Goal: Task Accomplishment & Management: Manage account settings

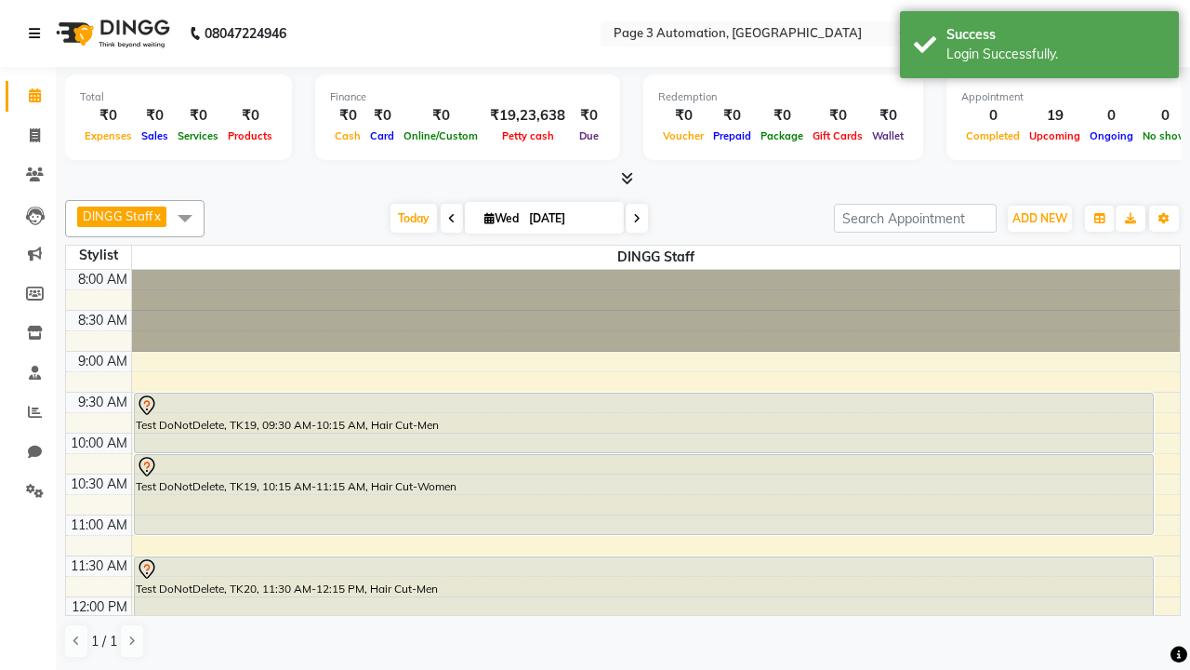
click at [38, 33] on icon at bounding box center [34, 33] width 11 height 13
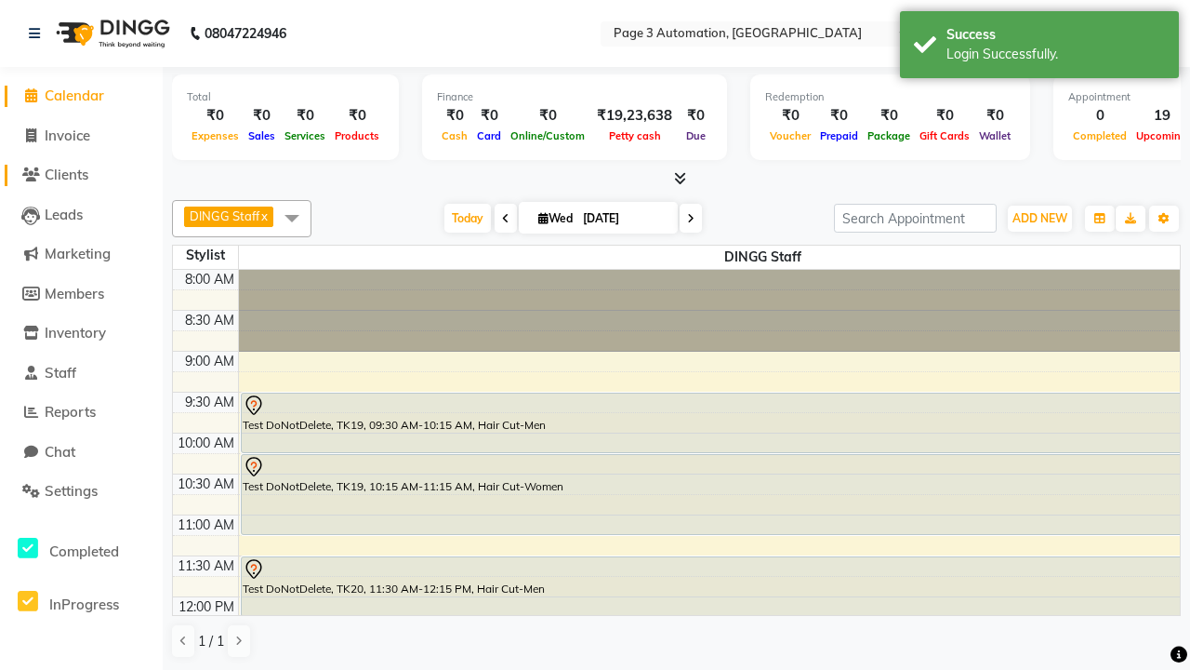
click at [81, 175] on span "Clients" at bounding box center [67, 175] width 44 height 18
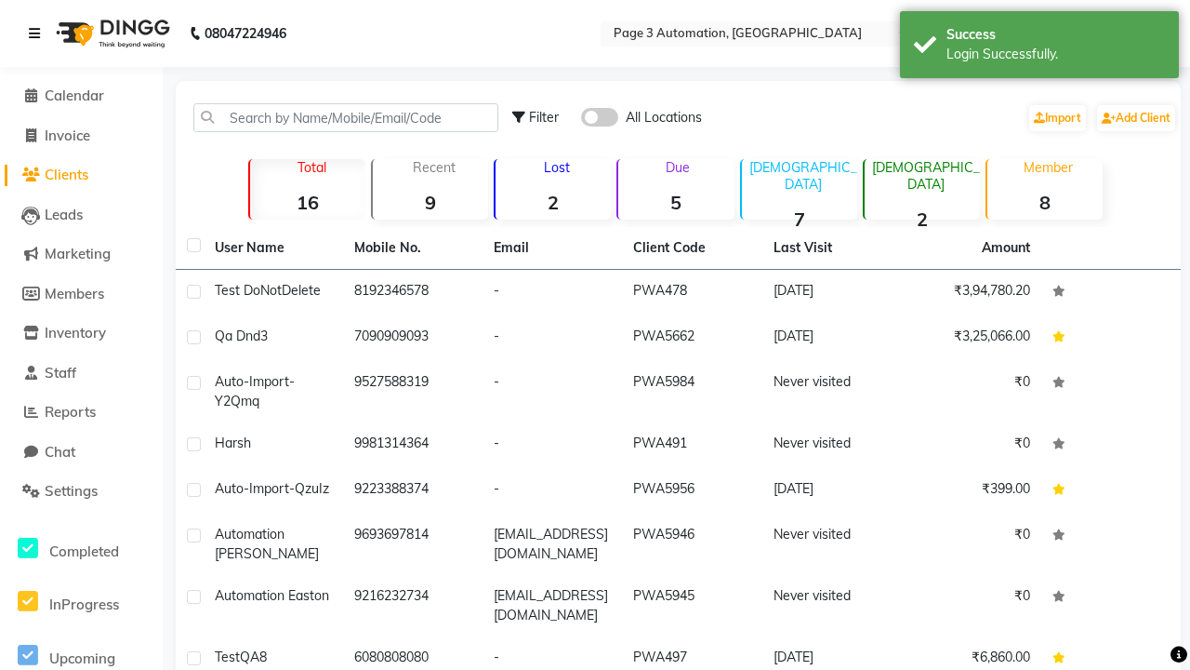
click at [38, 33] on icon at bounding box center [34, 33] width 11 height 13
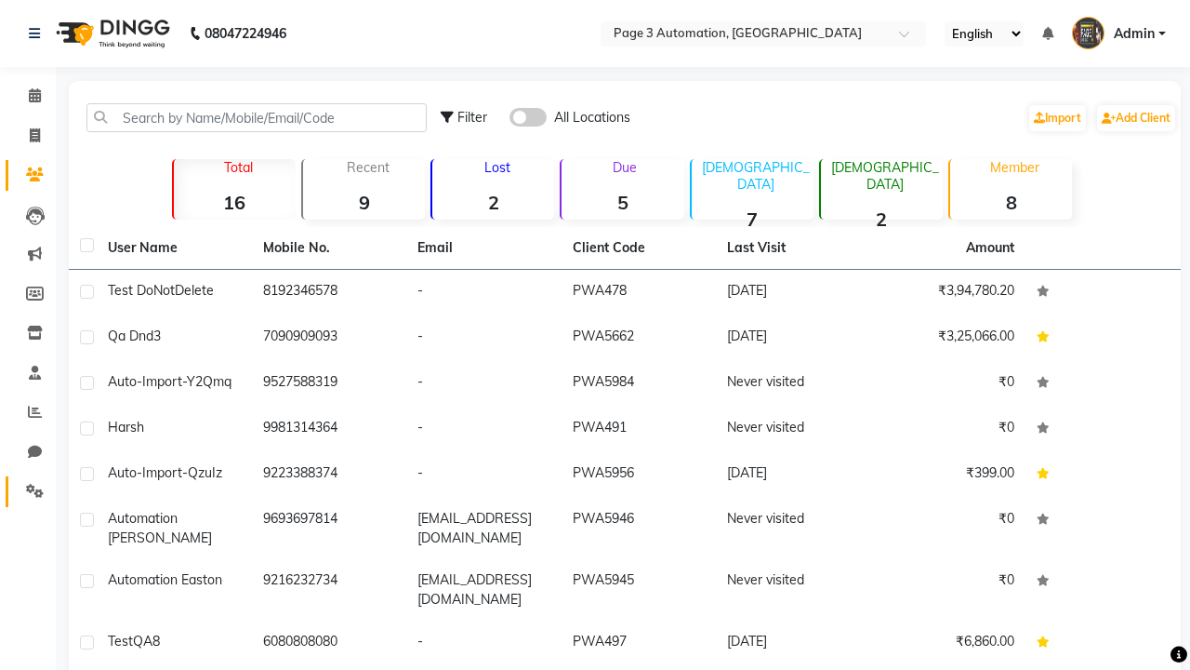
click at [28, 491] on icon at bounding box center [35, 491] width 18 height 14
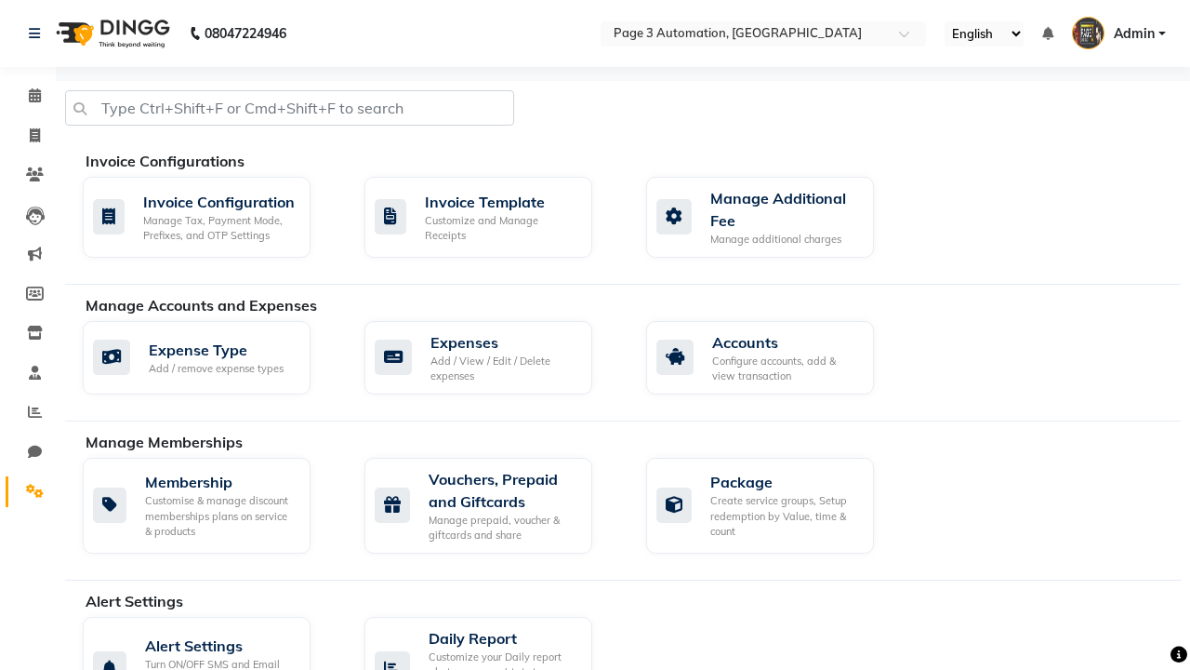
select select "2: 15"
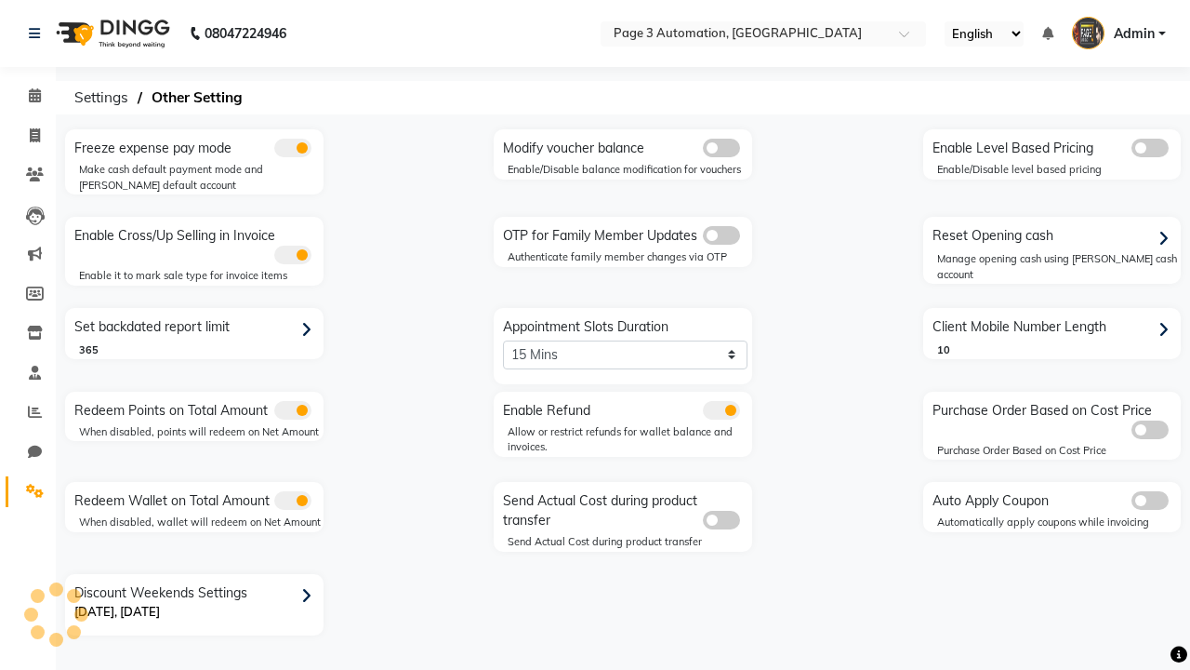
click at [721, 235] on span at bounding box center [721, 235] width 37 height 19
click at [703, 238] on input "checkbox" at bounding box center [703, 238] width 0 height 0
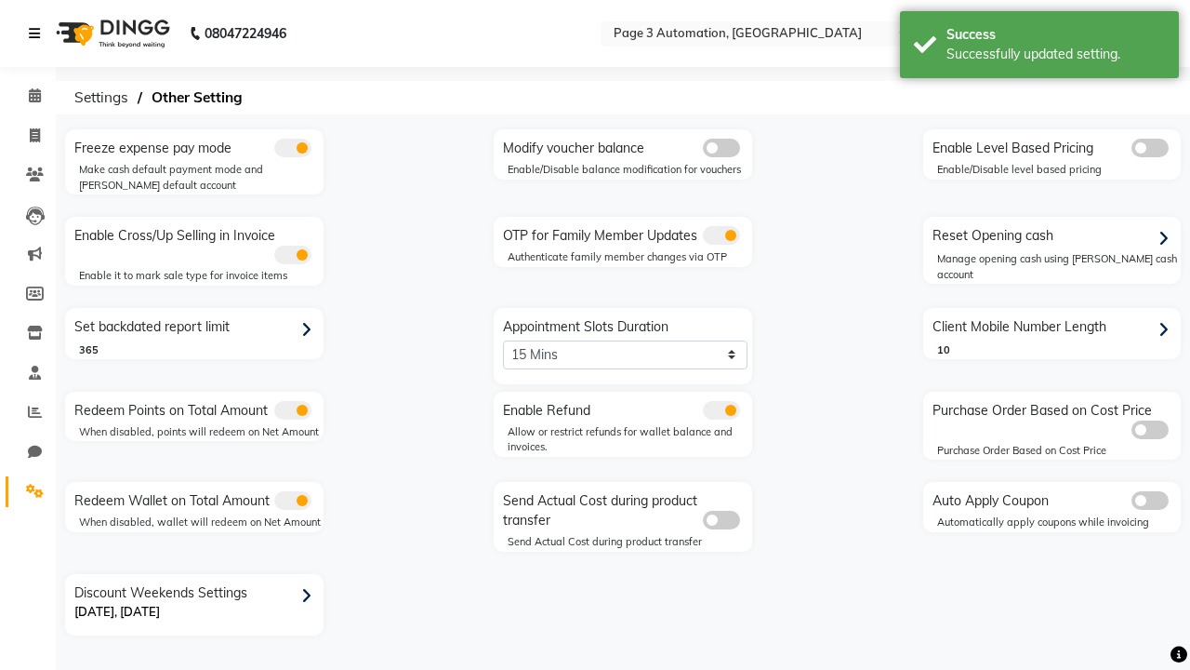
click at [38, 33] on icon at bounding box center [34, 33] width 11 height 13
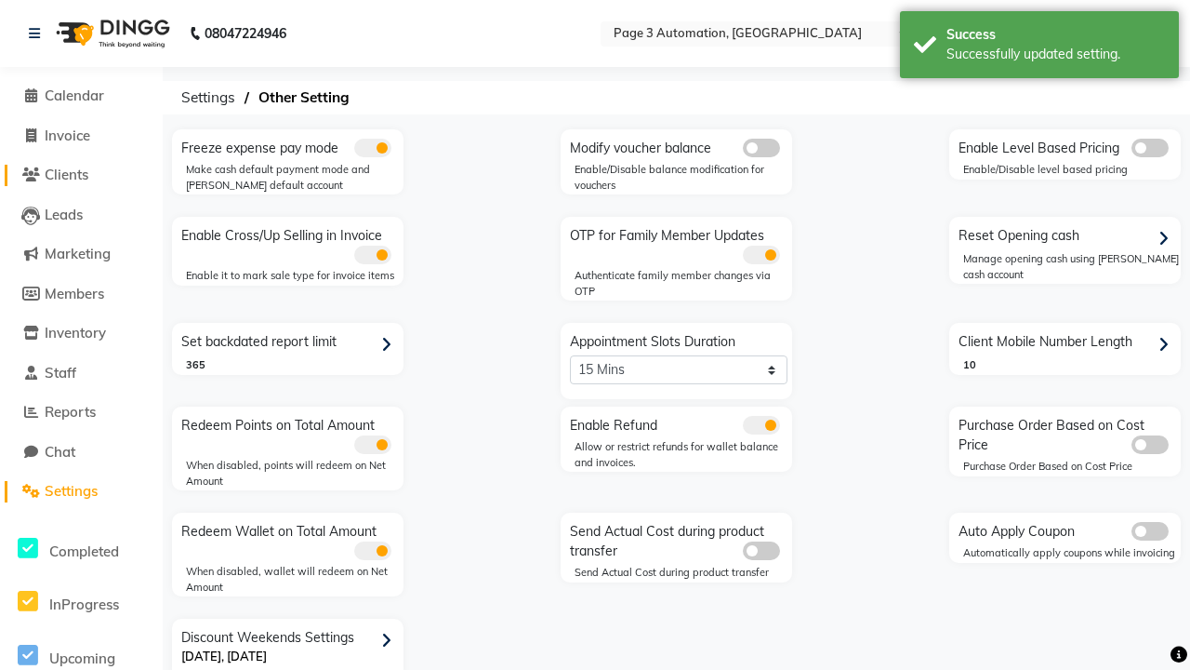
click at [81, 175] on span "Clients" at bounding box center [67, 175] width 44 height 18
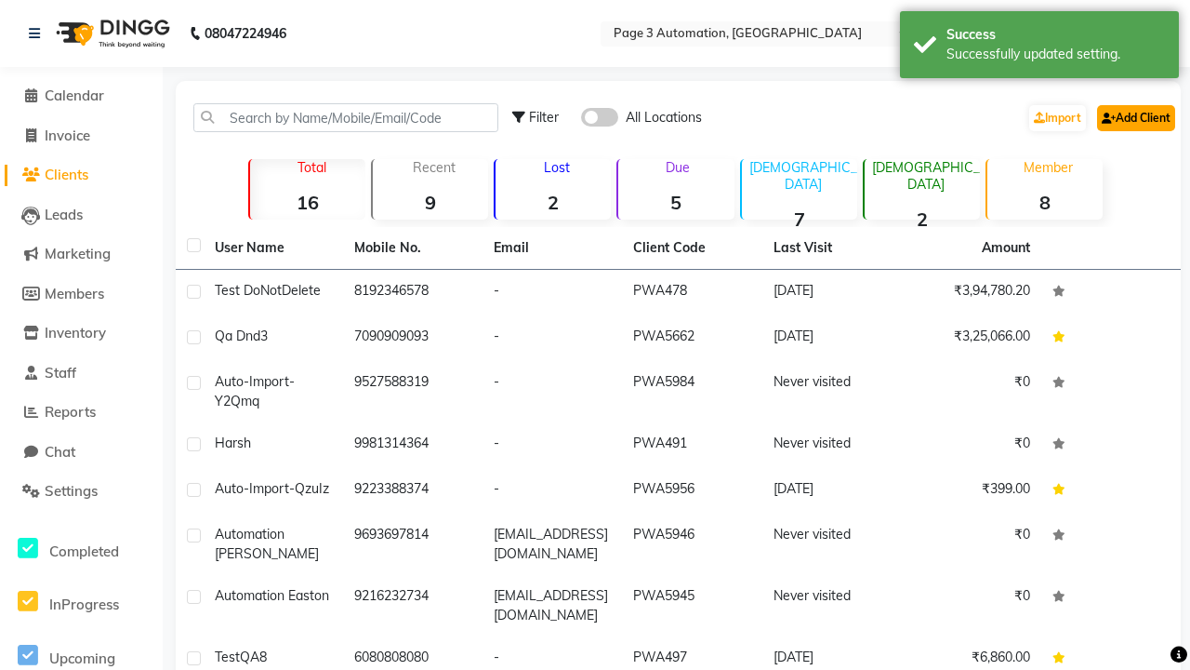
click at [1135, 117] on link "Add Client" at bounding box center [1136, 118] width 78 height 26
select select "22"
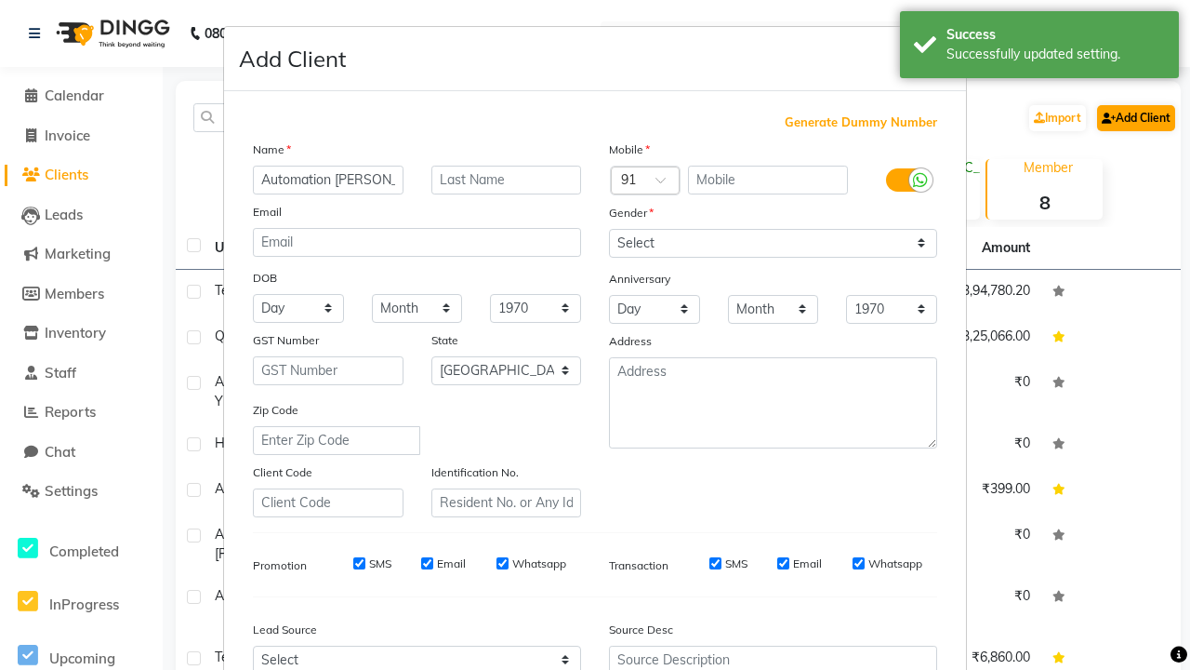
type input "Automation [PERSON_NAME]"
type input "9312254245"
type input "[EMAIL_ADDRESS][DOMAIN_NAME]"
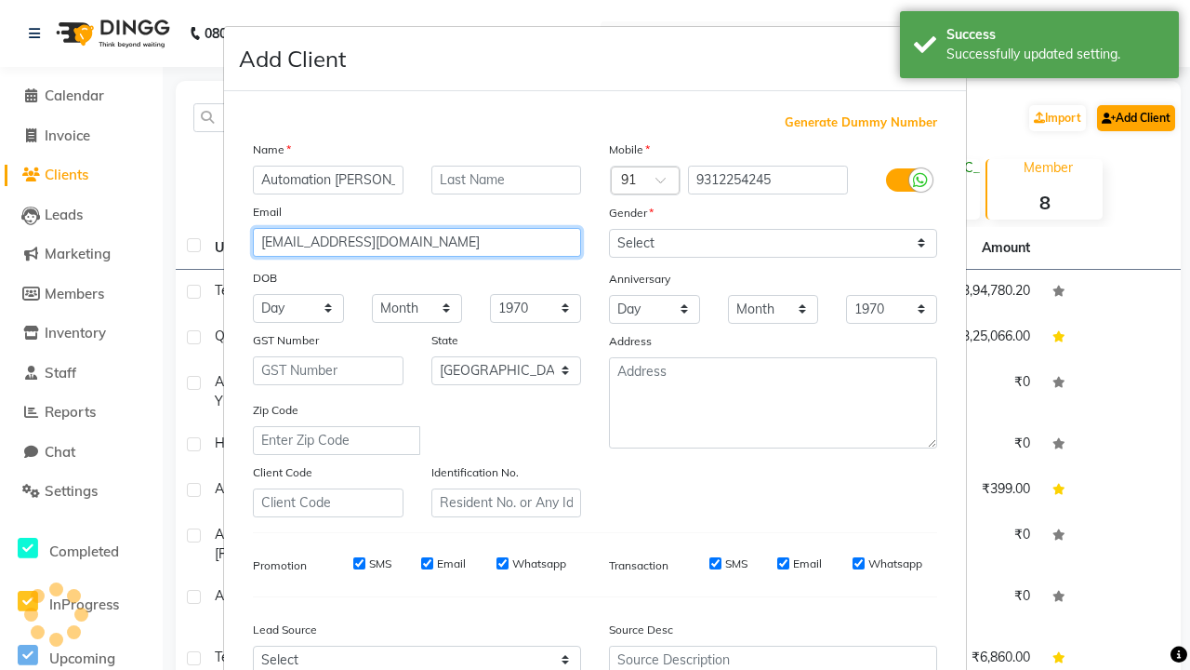
select select "[DEMOGRAPHIC_DATA]"
type input "[EMAIL_ADDRESS][DOMAIN_NAME]"
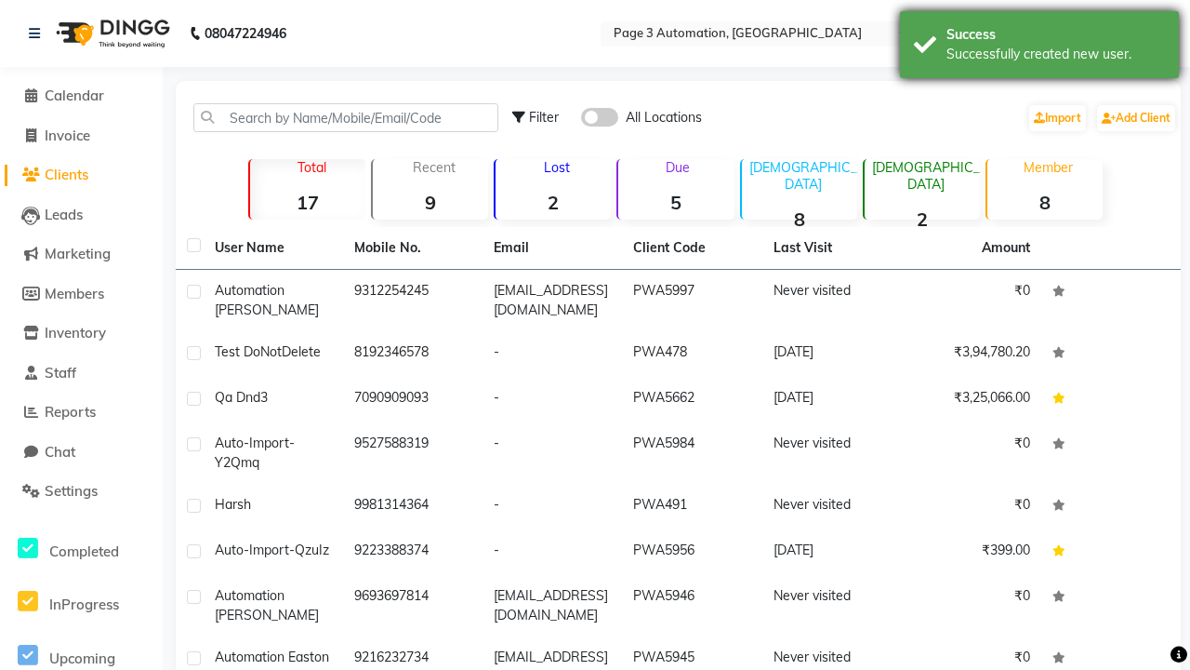
click at [1040, 47] on div "Successfully created new user." at bounding box center [1056, 55] width 219 height 20
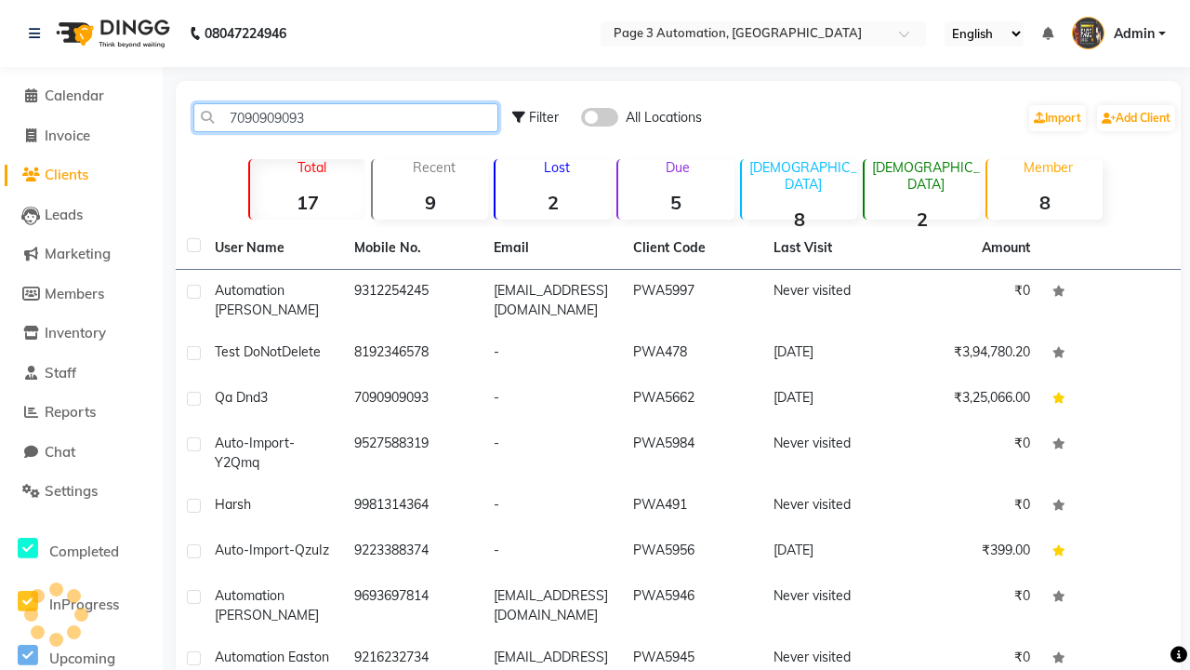
type input "7090909093"
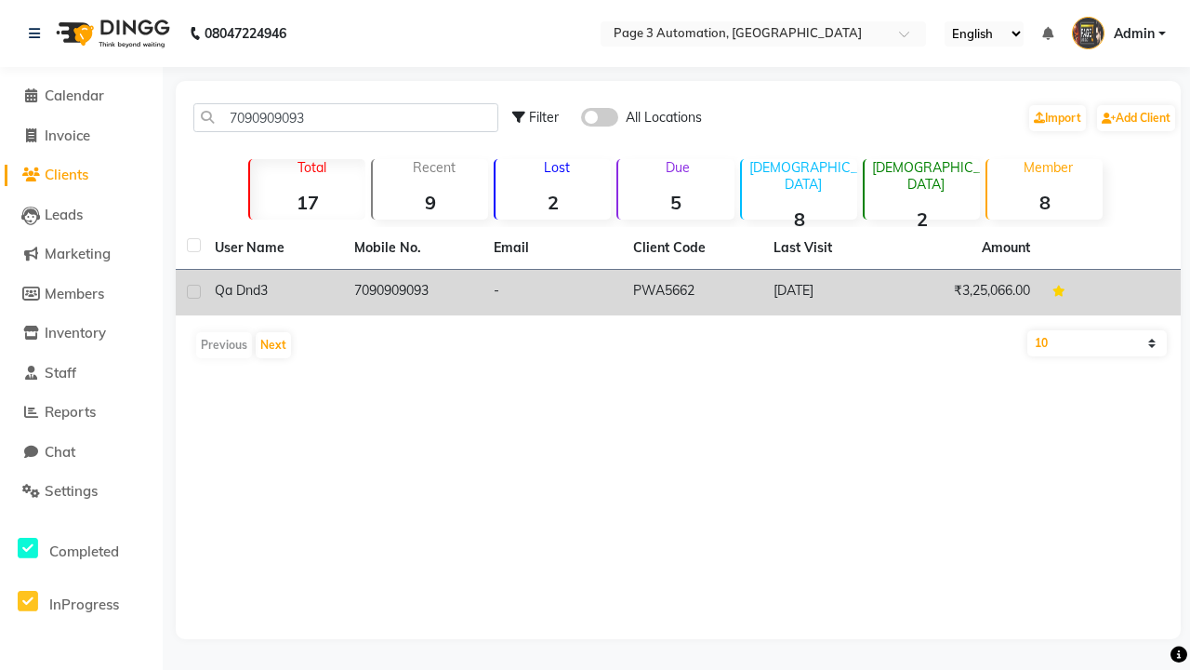
click at [413, 292] on td "7090909093" at bounding box center [413, 293] width 140 height 46
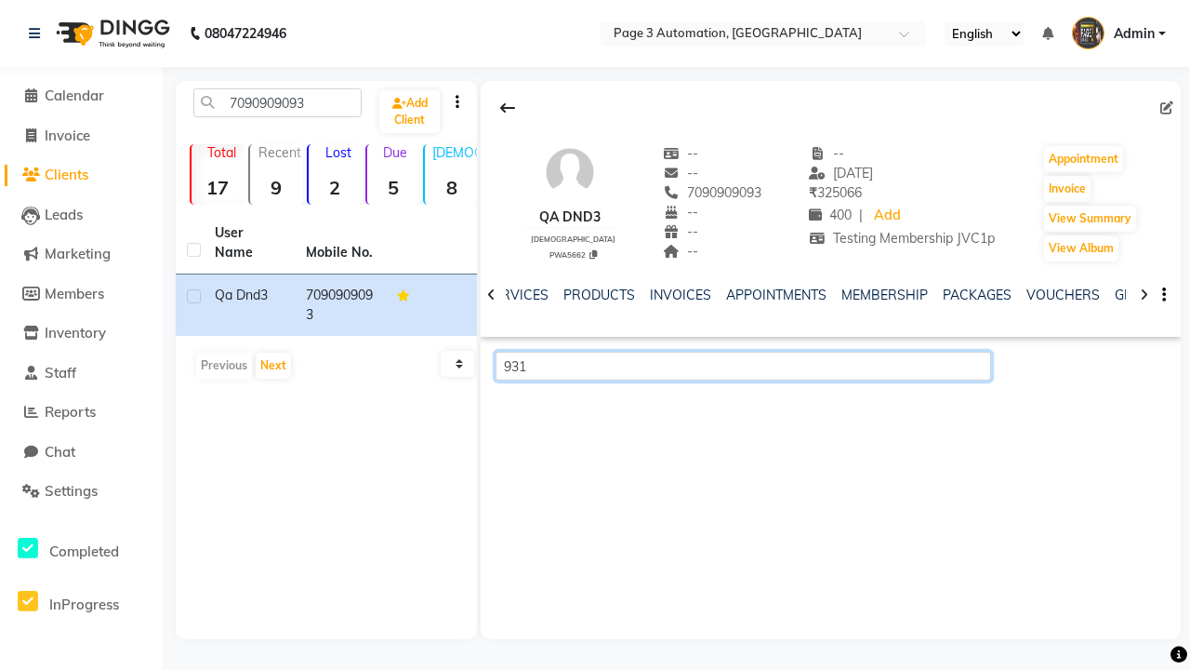
scroll to position [0, 403]
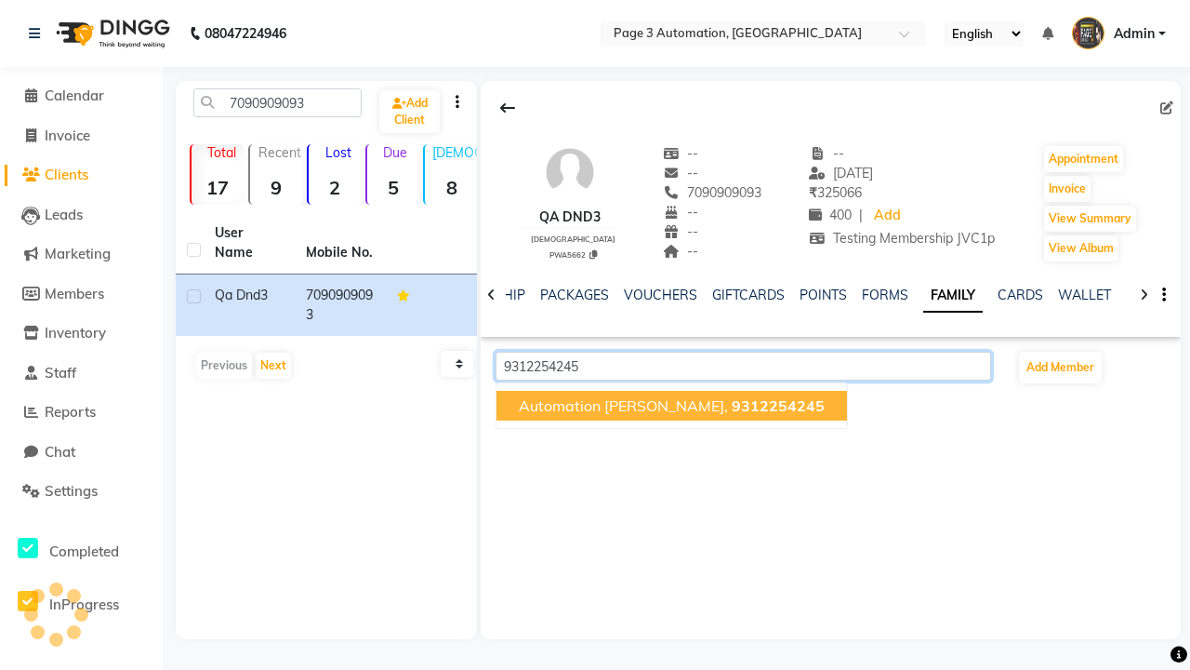
click at [732, 406] on span "9312254245" at bounding box center [778, 405] width 93 height 19
type input "9312254245"
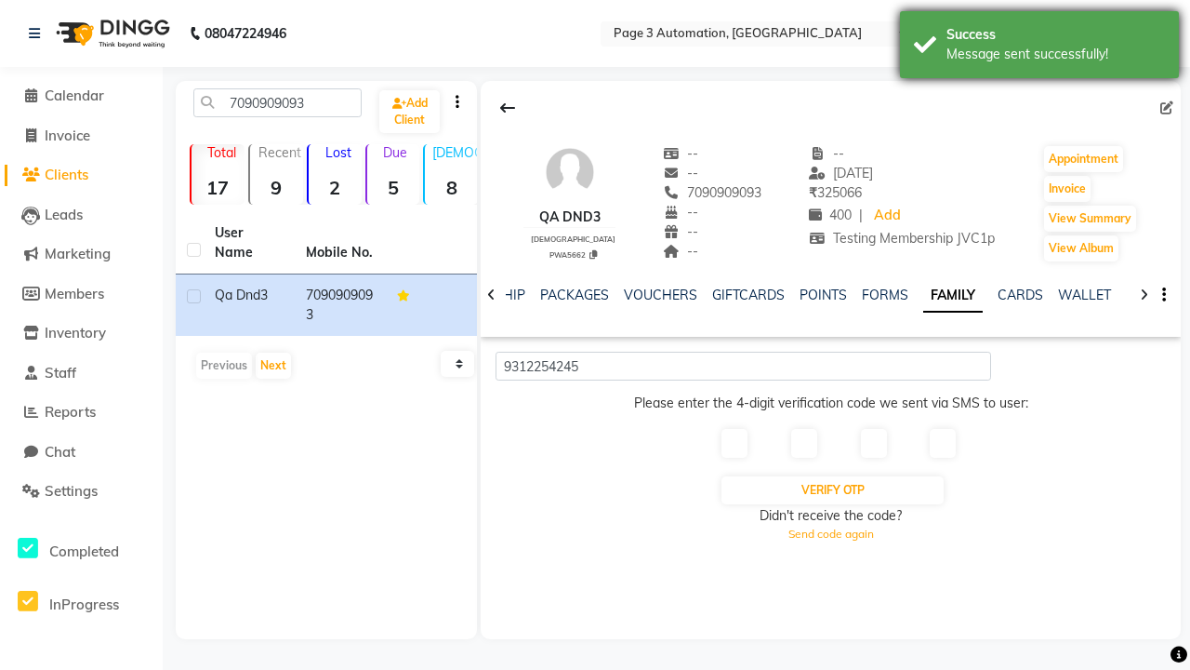
click at [1040, 47] on div "Message sent successfully!" at bounding box center [1056, 55] width 219 height 20
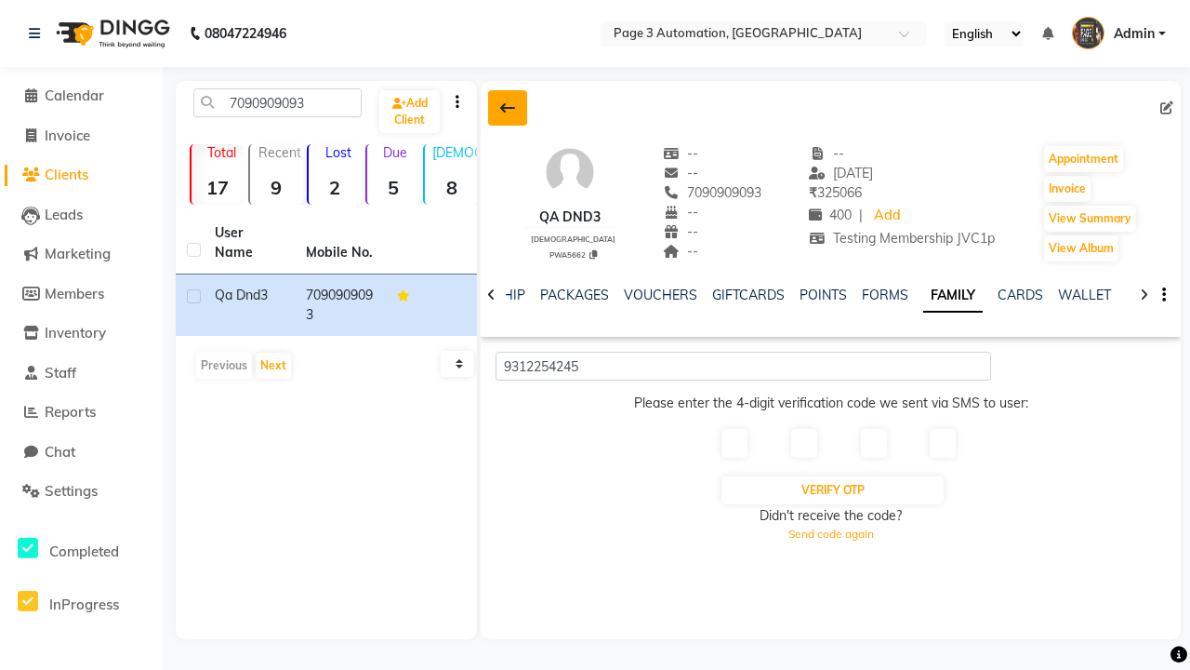
click at [508, 108] on icon at bounding box center [507, 107] width 15 height 15
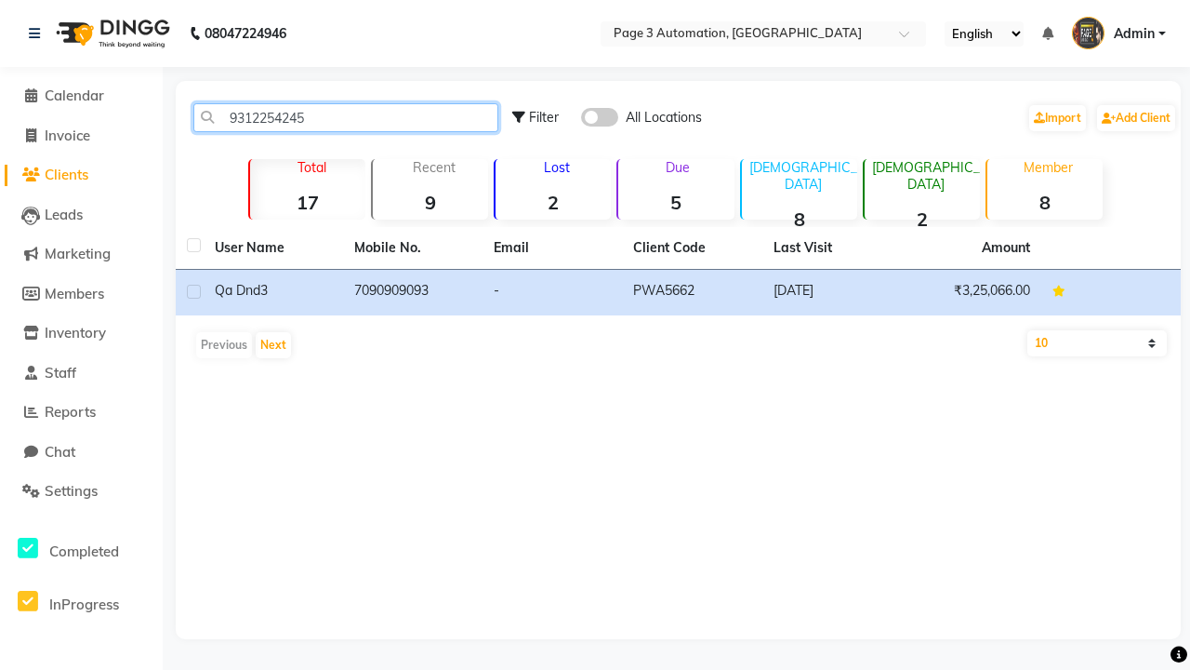
type input "9312254245"
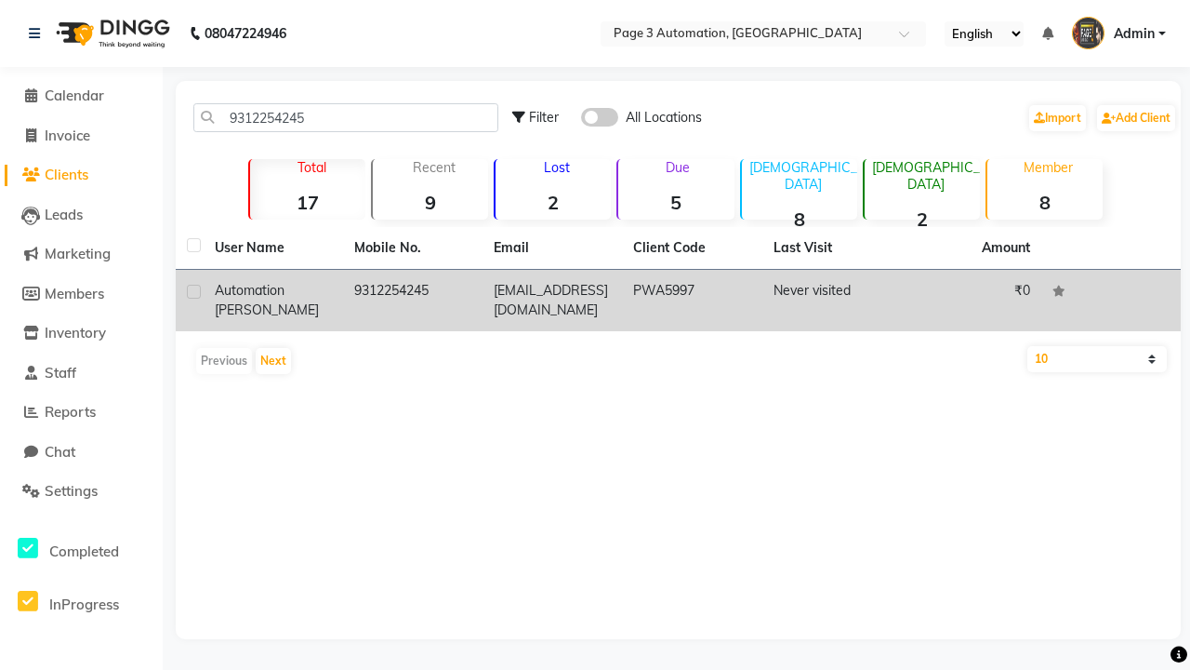
click at [413, 300] on td "9312254245" at bounding box center [413, 300] width 140 height 61
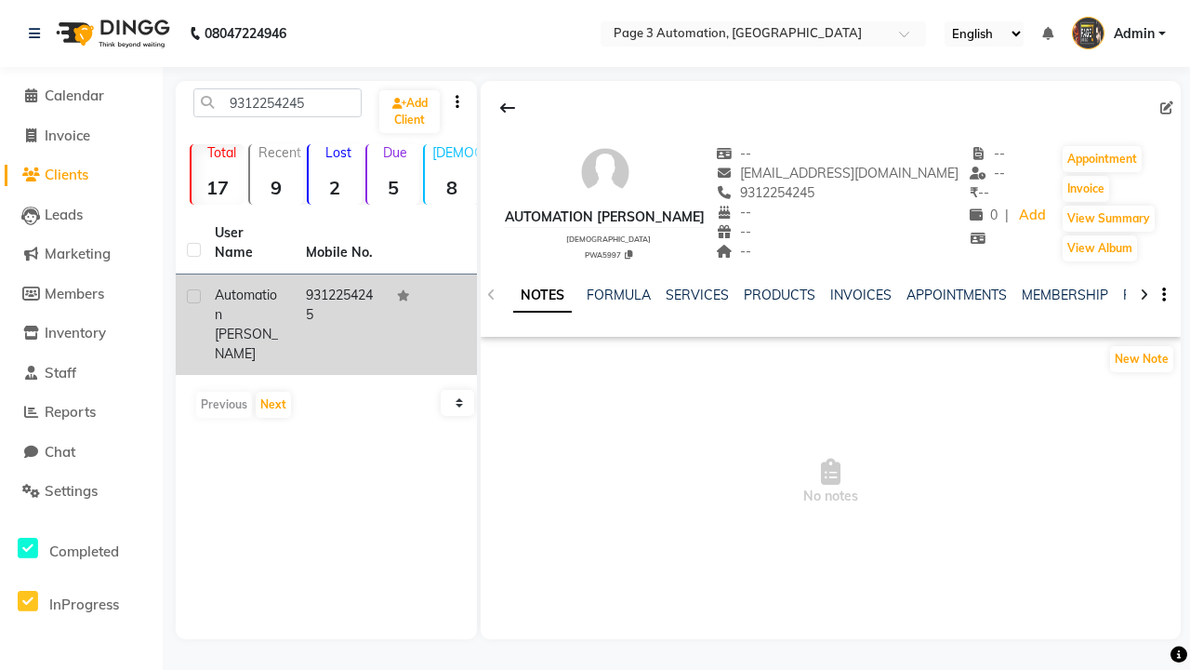
click at [193, 296] on label at bounding box center [194, 296] width 14 height 14
click at [193, 296] on input "checkbox" at bounding box center [193, 297] width 12 height 12
checkbox input "true"
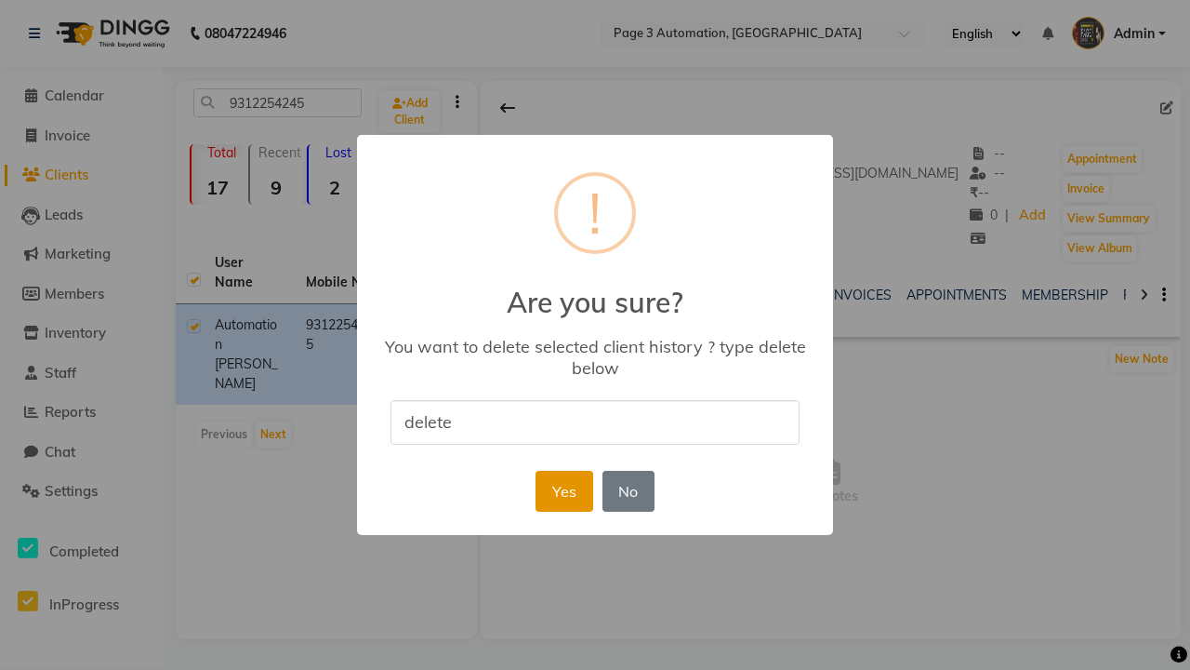
type input "delete"
click at [564, 490] on button "Yes" at bounding box center [564, 491] width 57 height 41
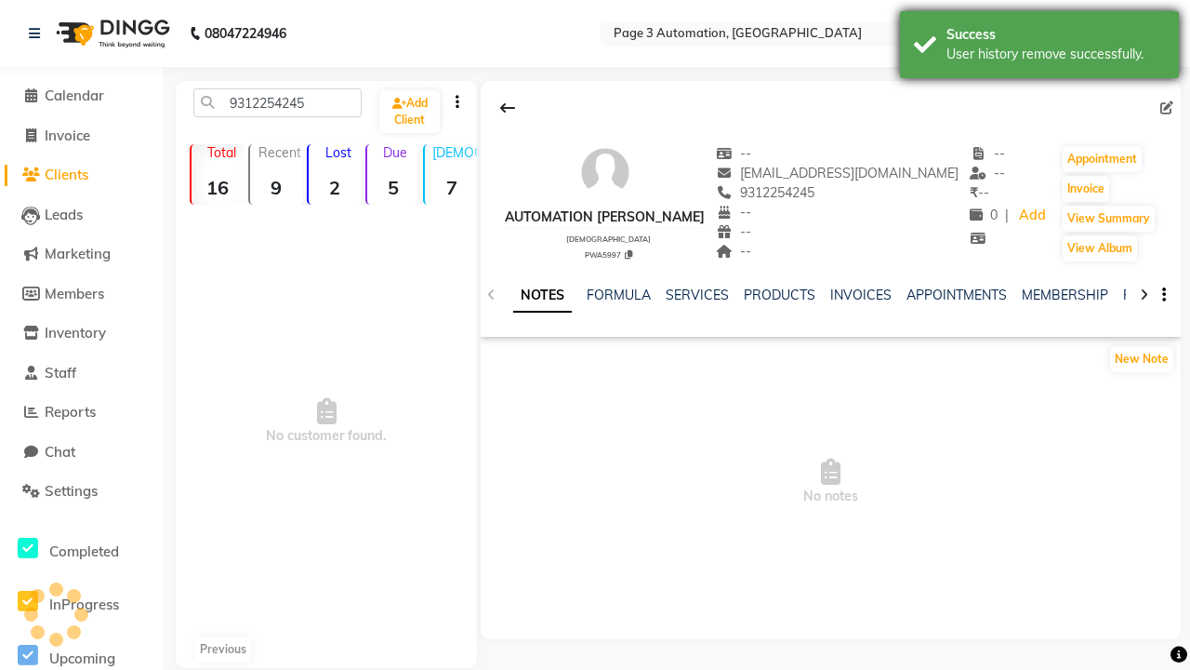
click at [1040, 47] on div "User history remove successfully." at bounding box center [1056, 55] width 219 height 20
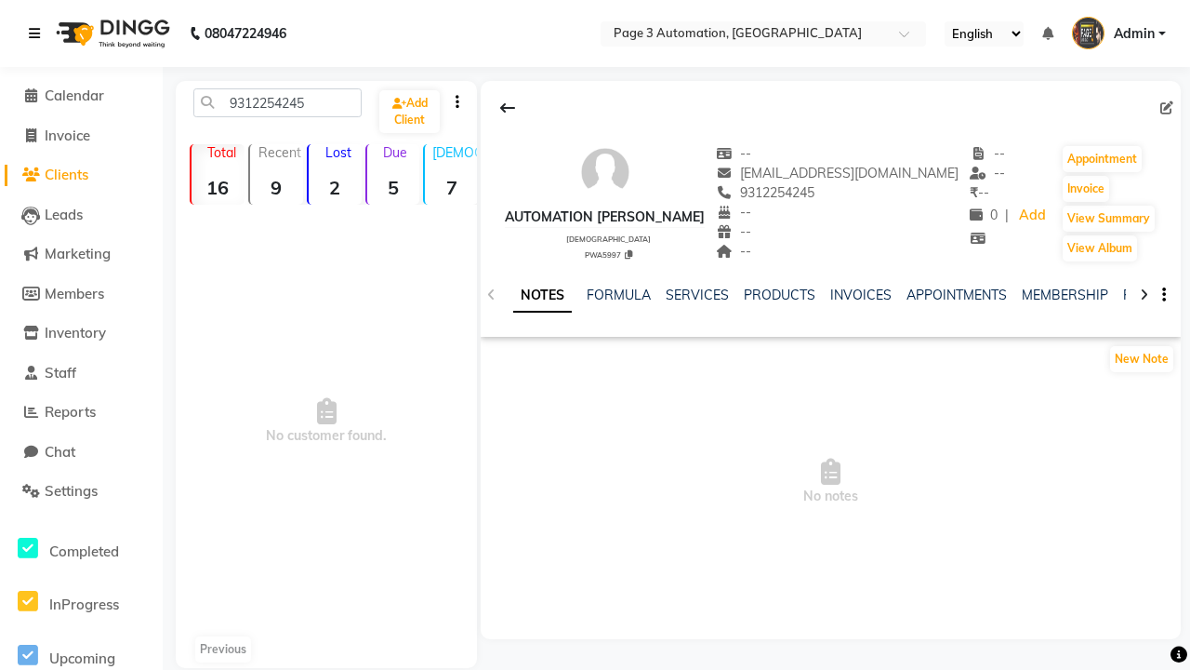
click at [38, 33] on icon at bounding box center [34, 33] width 11 height 13
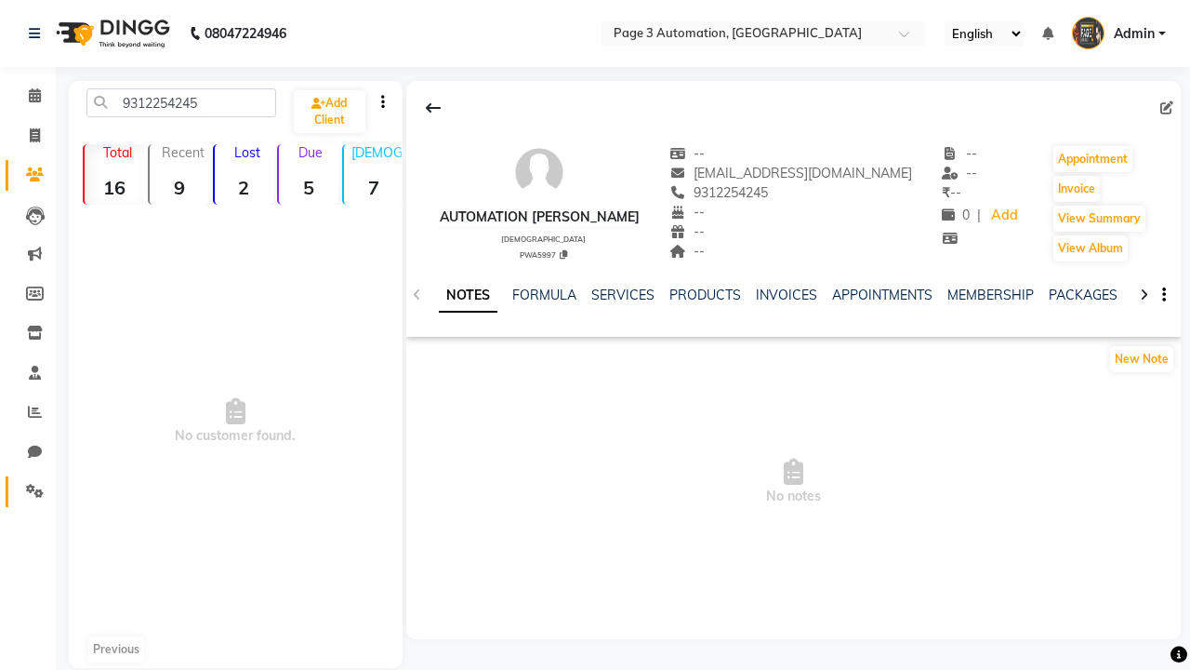
click at [28, 491] on icon at bounding box center [35, 491] width 18 height 14
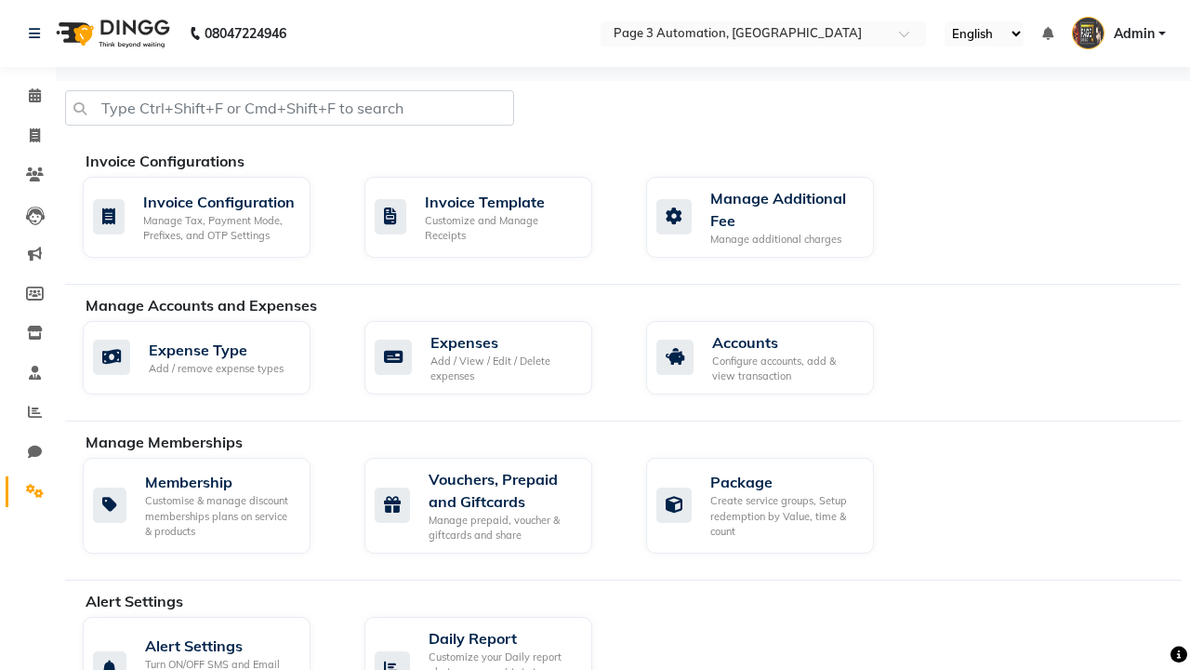
select select "2: 15"
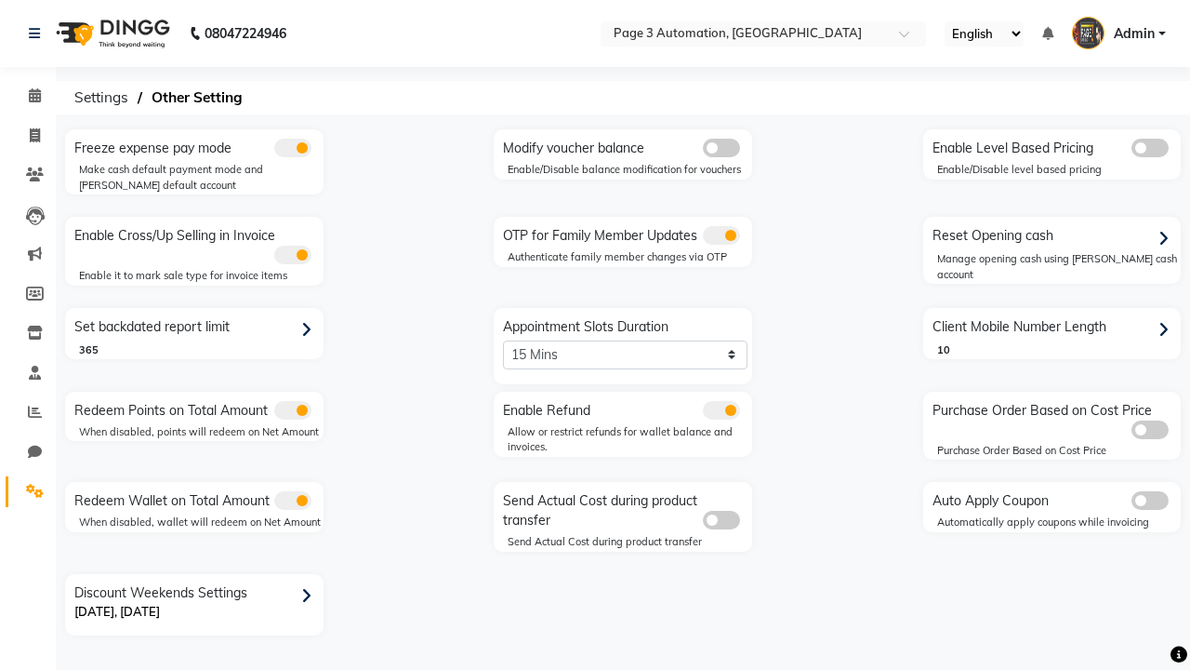
click at [721, 235] on span at bounding box center [721, 235] width 37 height 19
click at [703, 238] on input "checkbox" at bounding box center [703, 238] width 0 height 0
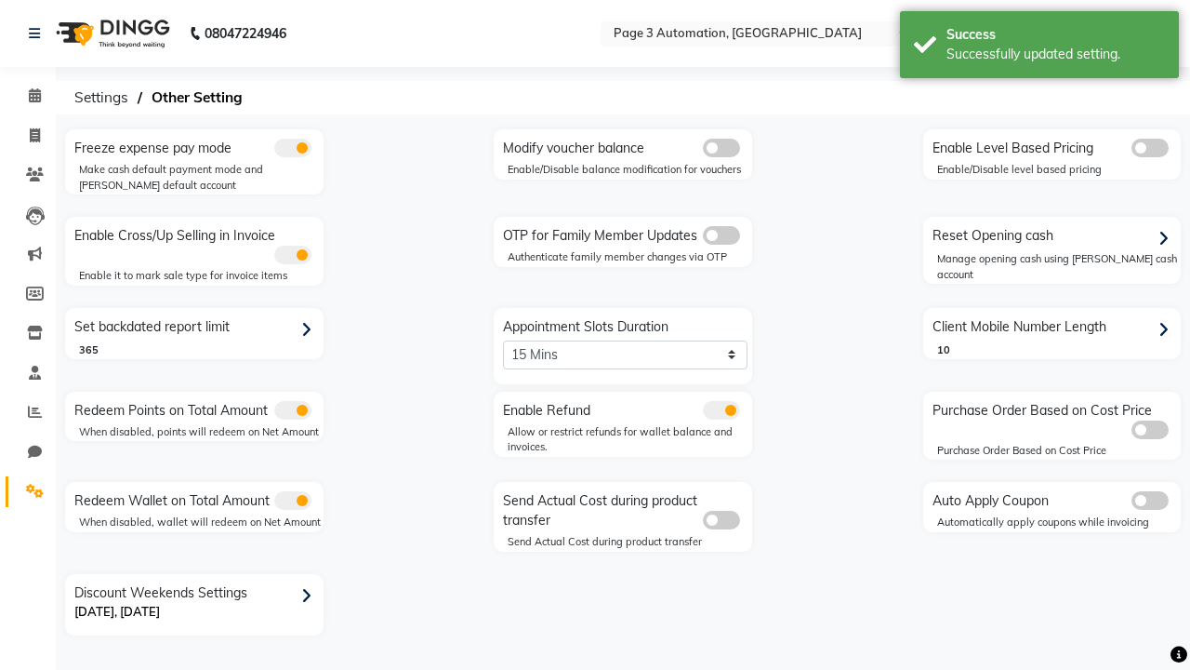
scroll to position [0, 5]
